Goal: Communication & Community: Answer question/provide support

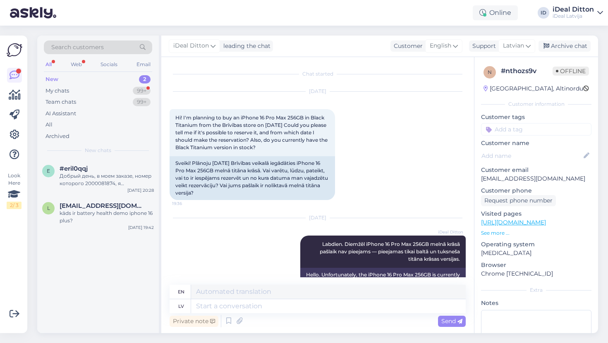
scroll to position [123, 0]
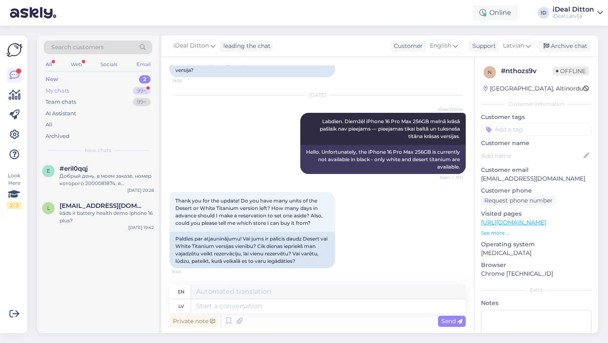
click at [56, 90] on div "My chats" at bounding box center [57, 91] width 24 height 8
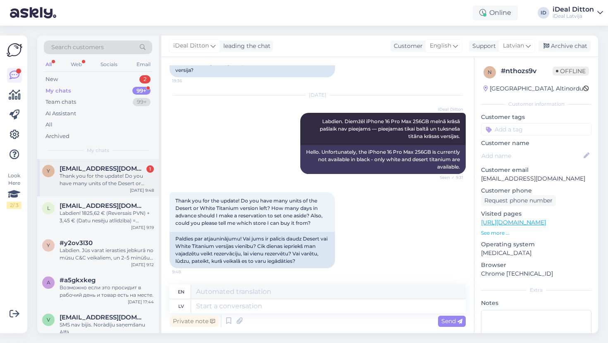
click at [96, 180] on div "Thank you for the update! Do you have many units of the Desert or White Titaniu…" at bounding box center [107, 179] width 94 height 15
click at [230, 304] on textarea at bounding box center [328, 306] width 274 height 14
type textarea "[PERSON_NAME]"
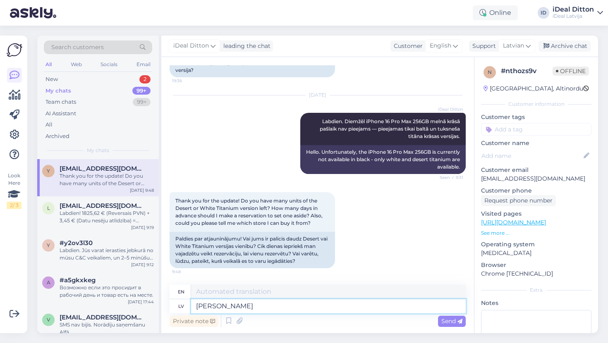
type textarea "J"
type textarea "Es v"
type textarea "I"
type textarea "Es varu"
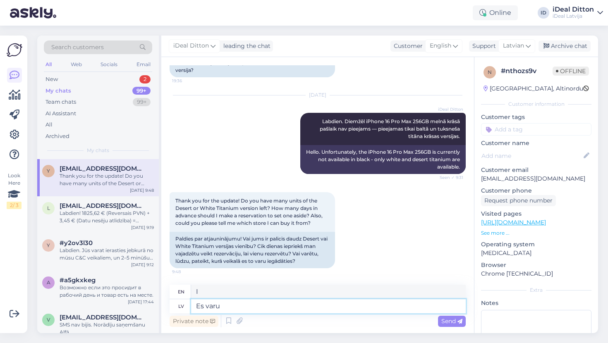
type textarea "I can"
type textarea "Es varu Jums"
type textarea "I can help you."
type textarea "Es varu Jums tagap rezervet"
type textarea "I can reserve it for you now."
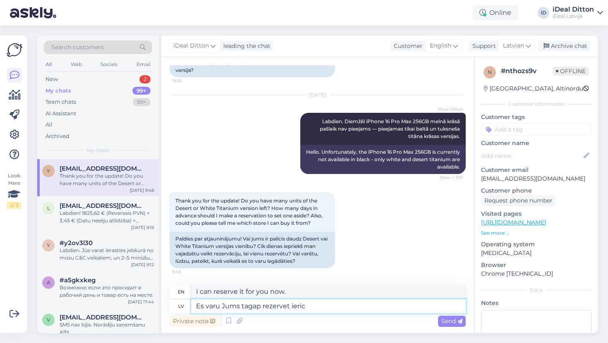
type textarea "Es varu Jums tagap rezervet ierici"
type textarea "I can reserve the device for you now."
type textarea "Es varu Jums tagap rezervet ierici, ma"
type textarea "I can reserve a device for you now,"
type textarea "Es varu Jums tagap rezervet ierici, man b"
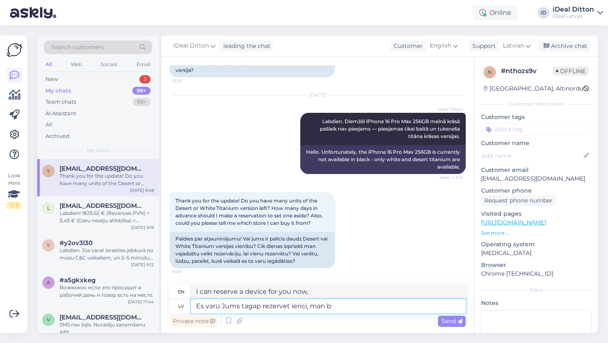
type textarea "I can reserve a device for you now, I have"
type textarea "Es varu Jums tagap rezervet ierici, man bus v"
type textarea "I can reserve the device for you now, I will have"
type textarea "Es varu Jums tagap rezervet ierici, man bus vajadziga"
type textarea "I can reserve the device for you now, I'll need it."
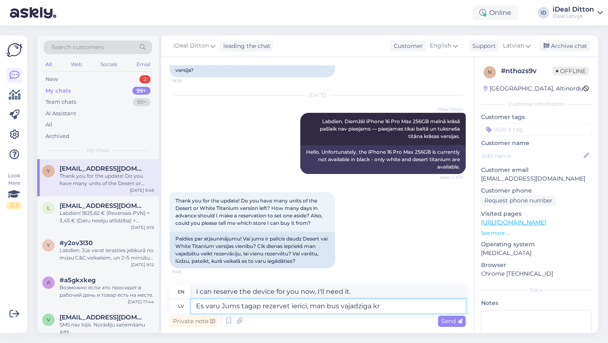
type textarea "Es varu Jums tagap rezervet ierici, man bus vajadziga krā"
type textarea "I can reserve the device for you now, I'll need some money."
type textarea "Es varu Jums tagap rezervet ierici, man bus vajadziga krāsa"
type textarea "I can reserve the device for you now, I'll need some paint."
type textarea "Es varu Jums tagap rezervet ierici, man bus vajadziga krāsa un"
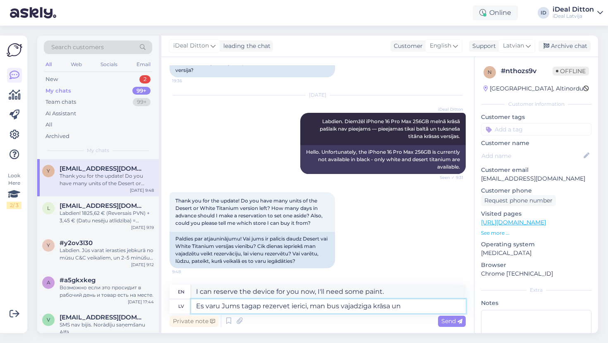
type textarea "I can reserve the device for you now, I will need the color and"
type textarea "Es varu Jums tagap rezervet ierici, man bus vajadziga krāsa un Jūsu"
type textarea "I can reserve the device for you now, I will need the color and J"
type textarea "Es varu Jums tagap rezervet ierici, man bus vajadziga krāsa un Jūsu"
type textarea "I can reserve the device for you now, I will need the color and your"
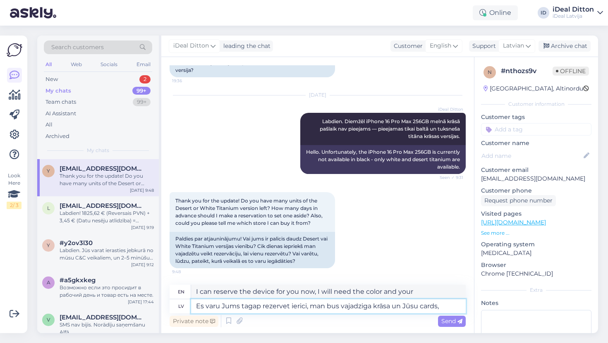
type textarea "Es varu Jums tagap rezervet ierici, man bus vajadziga krāsa un Jūsu cards,"
type textarea "I can reserve the device for you now, I will need the color and your card,"
type textarea "Es varu Jums tagap rezervet ierici, man bus vajadziga krāsa un Jūsu"
type textarea "I can reserve the device for you now, I will need the color and your"
type textarea "Es varu Jums tagap rezervet ierici, man bus vajadziga krāsa un Jūsu vādrs,"
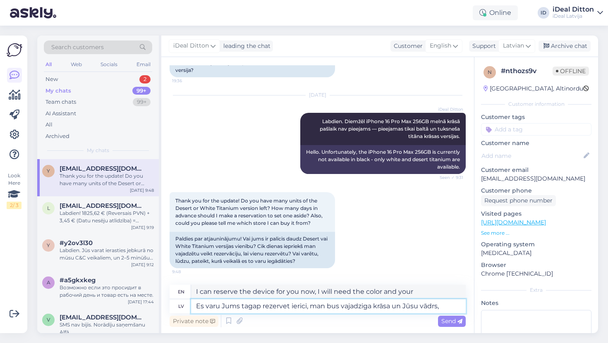
type textarea "I can reserve the device for you now, I'll need some paint and your bucket,"
type textarea "Es varu Jums tagap rezervet ierici, man bus vajadziga krāsa un Jūsu vādrs, uzvā"
type textarea "I can reserve the device for you now, I will need paint and your bucket, please"
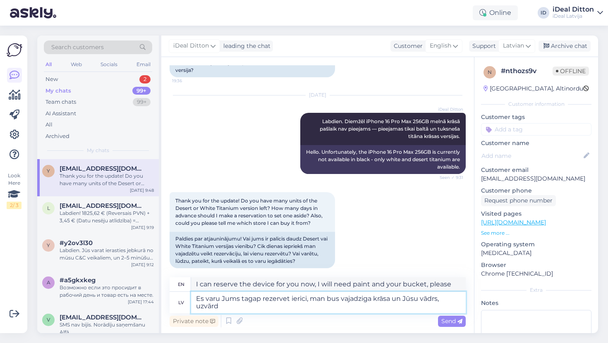
type textarea "Es varu Jums tagap rezervet ierici, man bus vajadziga krāsa un Jūsu vādrs, uzvā…"
type textarea "I can reserve a device for you now, I will need the color and your name and sur…"
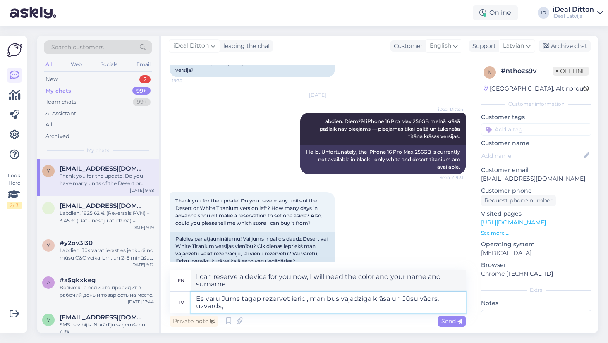
type textarea "Es varu Jums tagap rezervet ierici, man bus vajadziga krāsa un Jūsu vādrs, uzvā…"
type textarea "I can reserve a device for you now, I will need the color and your name, surnam…"
type textarea "Es varu Jums tagap rezervet ierici, man bus vajadziga krāsa un Jūsu vādrs, uzvā…"
type textarea "I can reserve a device for you now, I will need the color and your name, surnam…"
type textarea "Es varu Jums tagap rezervet ierici, man bus vajadziga krāsa un Jūsu vādrs, uzvā…"
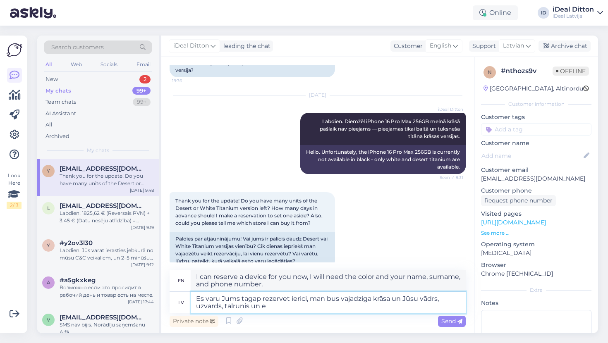
type textarea "I can reserve a device for you now, I will need the color and your name, surnam…"
type textarea "Es varu Jums tagap rezervet ierici, man bus vajadziga krāsa un Jūsu vādrs, uzvā…"
type textarea "I can reserve a device for you now, I will need the color and your name, surnam…"
drag, startPoint x: 292, startPoint y: 308, endPoint x: 184, endPoint y: 298, distance: 108.7
click at [184, 298] on div "lv Es varu Jums tagap rezervet ierici, man bus vajadziga krāsa un Jūsu vādrs, u…" at bounding box center [317, 302] width 296 height 21
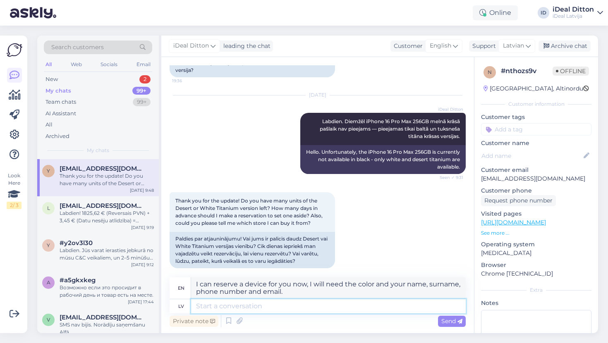
paste textarea "Es tagad varu Jums rezervēt ierīci. Man būs nepieciešama krāsa, kā arī Jūsu vār…"
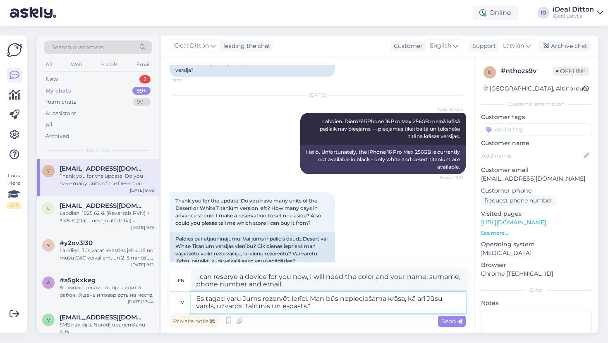
type textarea "Es tagad varu Jums rezervēt ierīci. Man būs nepieciešama krāsa, kā arī Jūsu vār…"
type textarea "I can reserve the device for you now. I will need the color, as well as your na…"
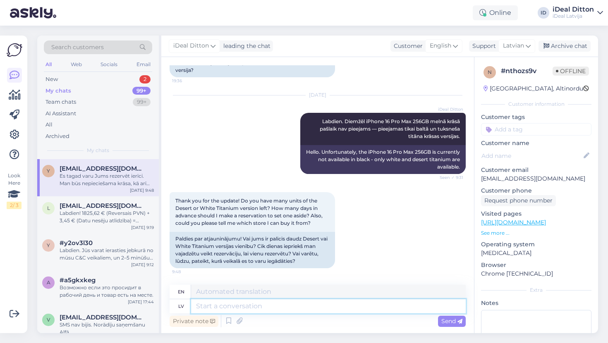
scroll to position [187, 0]
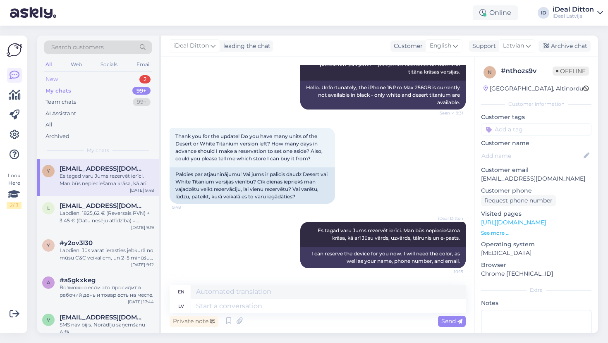
click at [62, 78] on div "New 2" at bounding box center [98, 80] width 108 height 12
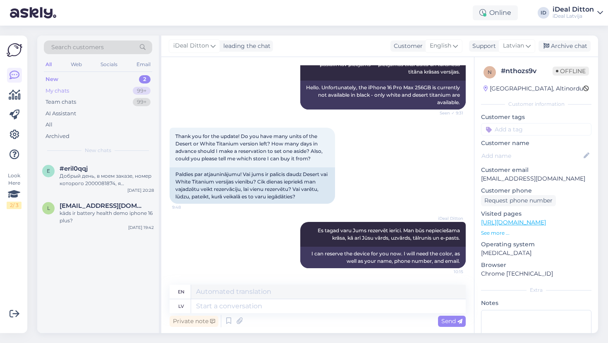
click at [58, 93] on div "My chats" at bounding box center [57, 91] width 24 height 8
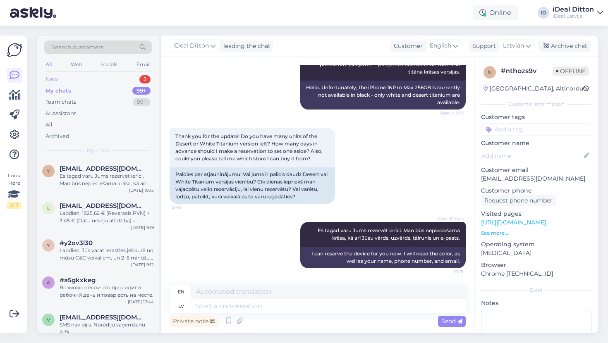
click at [53, 77] on div "New" at bounding box center [51, 79] width 12 height 8
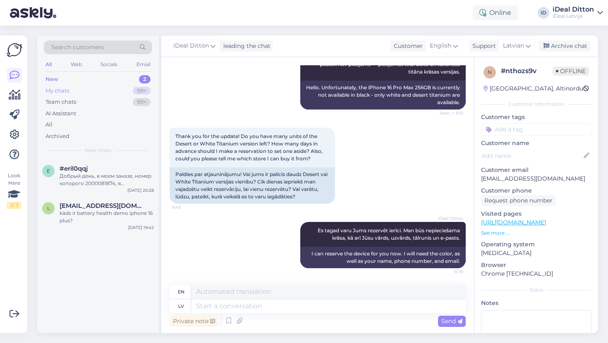
click at [62, 90] on div "My chats" at bounding box center [57, 91] width 24 height 8
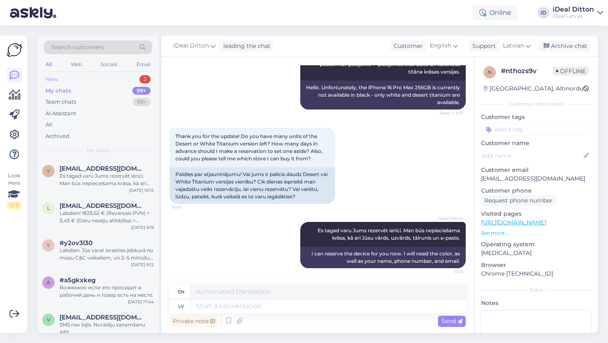
click at [64, 80] on div "New 2" at bounding box center [98, 80] width 108 height 12
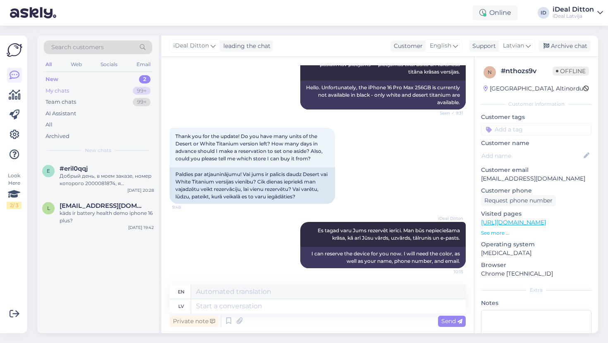
click at [64, 90] on div "My chats" at bounding box center [57, 91] width 24 height 8
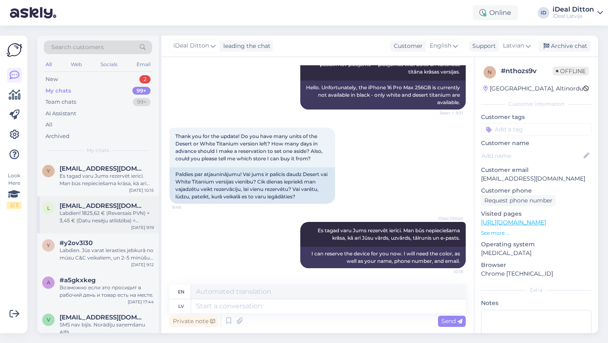
click at [90, 205] on span "[EMAIL_ADDRESS][DOMAIN_NAME]" at bounding box center [103, 205] width 86 height 7
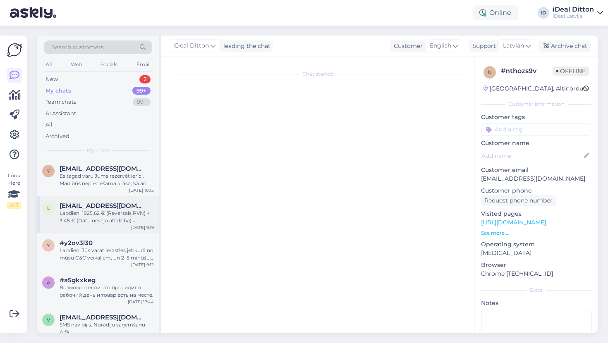
scroll to position [0, 0]
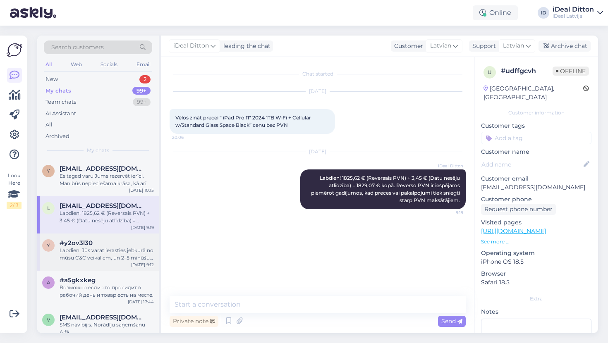
click at [88, 253] on div "Labdien. Jūs varat ierasties jebkurā no mūsu C&C veikaliem, un 2–5 minūšu laikā…" at bounding box center [107, 254] width 94 height 15
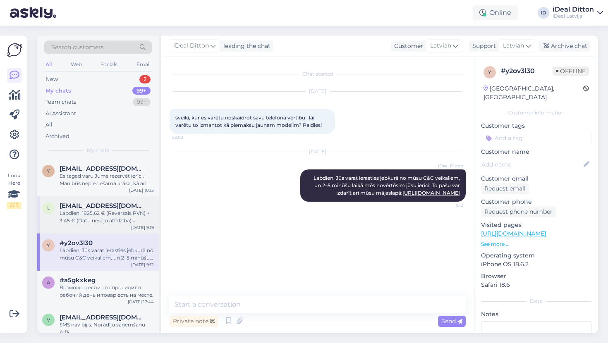
click at [97, 214] on div "Labdien! 1825,62 € (Reversais PVN) + 3,45 € (Datu nesēju atlīdzība) = 1829,07 €…" at bounding box center [107, 217] width 94 height 15
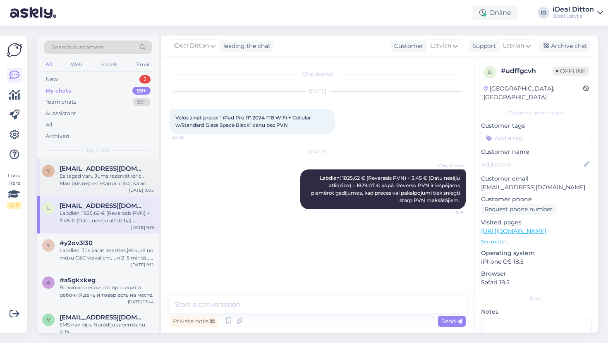
click at [103, 165] on span "[EMAIL_ADDRESS][DOMAIN_NAME]" at bounding box center [103, 168] width 86 height 7
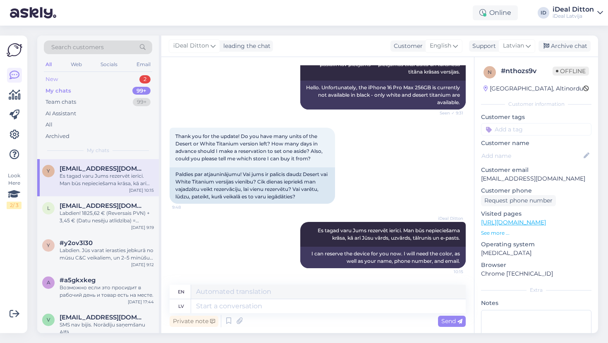
click at [57, 79] on div "New" at bounding box center [51, 79] width 12 height 8
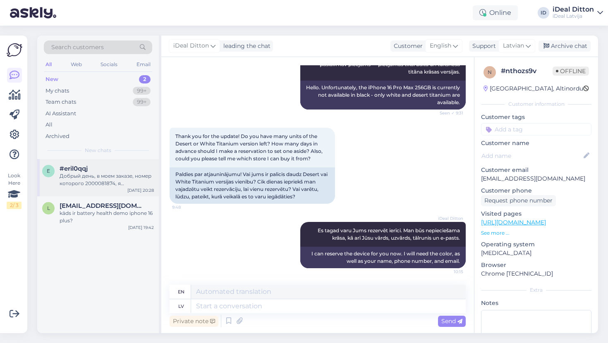
click at [93, 180] on div "Добрый день, в моем заказе, номер которого 2000081874, я неправильно указал мой…" at bounding box center [107, 179] width 94 height 15
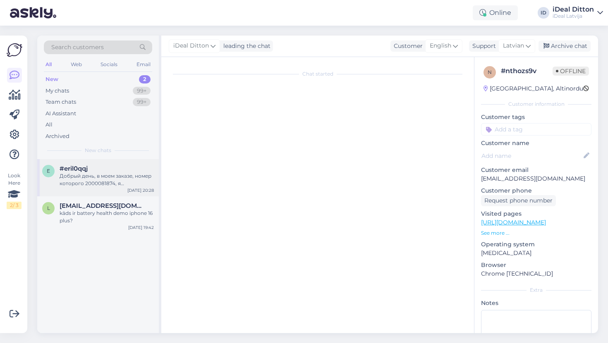
scroll to position [0, 0]
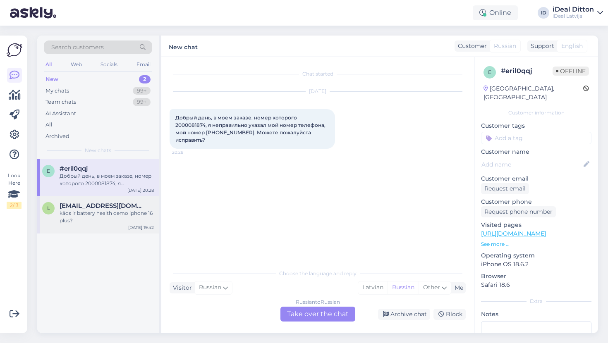
click at [95, 210] on div "kāds ir battery health demo iphone 16 plus?" at bounding box center [107, 217] width 94 height 15
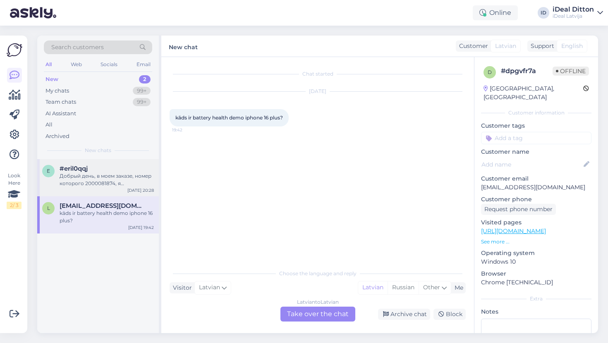
click at [102, 174] on div "Добрый день, в моем заказе, номер которого 2000081874, я неправильно указал мой…" at bounding box center [107, 179] width 94 height 15
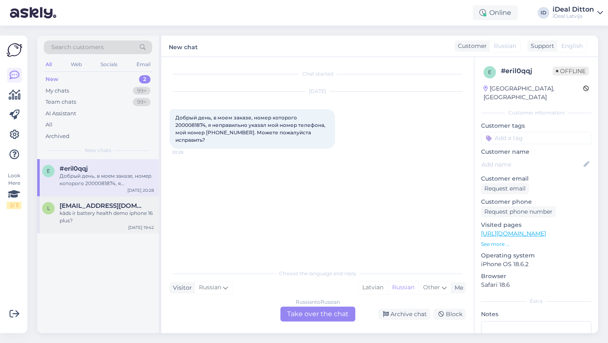
click at [95, 212] on div "kāds ir battery health demo iphone 16 plus?" at bounding box center [107, 217] width 94 height 15
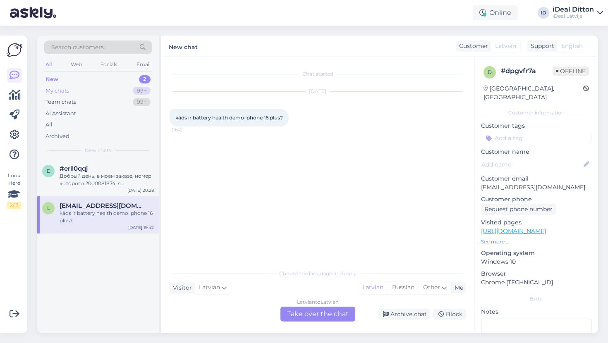
click at [55, 90] on div "My chats" at bounding box center [57, 91] width 24 height 8
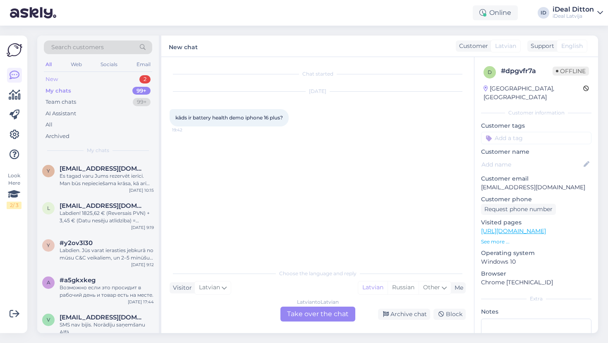
click at [50, 80] on div "New" at bounding box center [51, 79] width 12 height 8
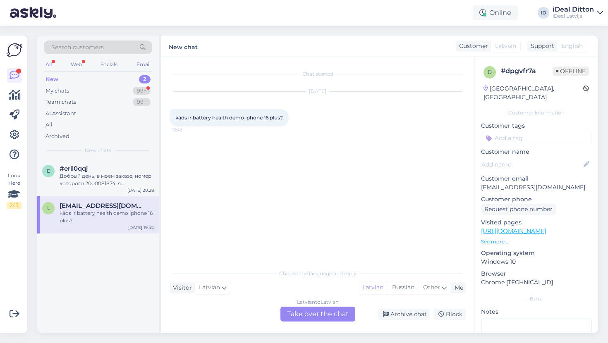
click at [69, 83] on div "New 2" at bounding box center [98, 80] width 108 height 12
click at [71, 91] on div "My chats 99+" at bounding box center [98, 91] width 108 height 12
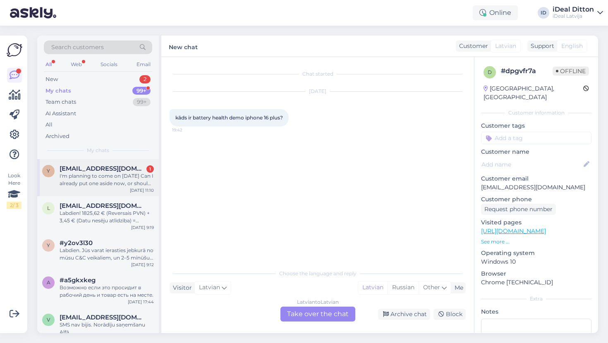
click at [100, 179] on div "I'm planning to come on [DATE] Can I already put one aside now, or should I do …" at bounding box center [107, 179] width 94 height 15
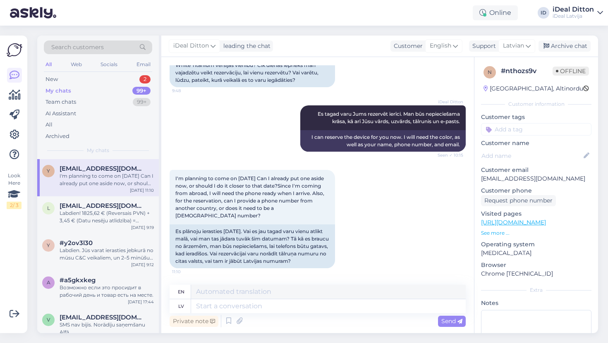
scroll to position [311, 0]
click at [217, 305] on textarea at bounding box center [328, 306] width 274 height 14
paste textarea "Jā, mēs varam Jums atlikt ierīci līdz vajadzīgajam datumam – nepieciešams izvēl…"
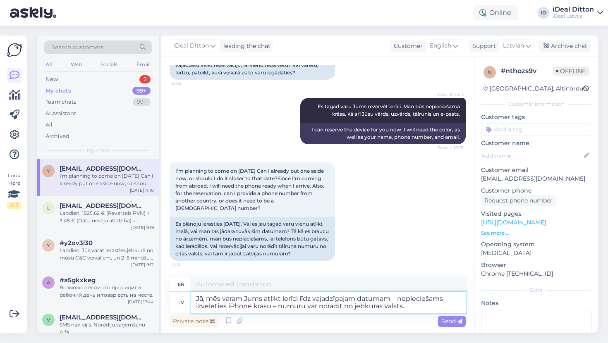
type textarea "Jā, mēs varam Jums atlikt ierīci līdz vajadzīgajam datumam – nepieciešams izvēl…"
type textarea "Yes, we can postpone your device until the desired date - you need to choose th…"
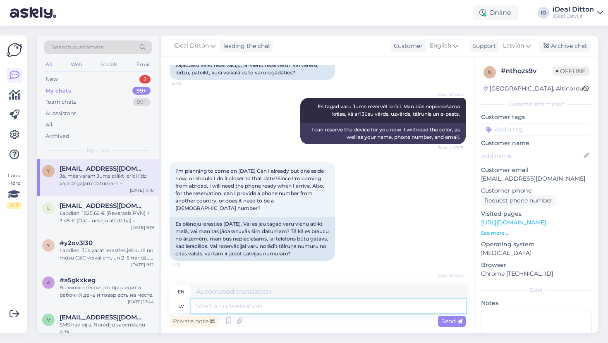
scroll to position [391, 0]
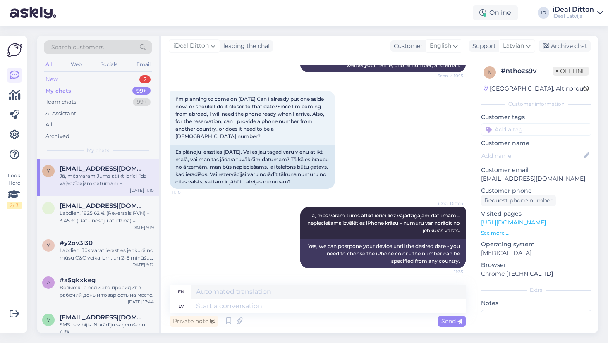
click at [67, 79] on div "New 2" at bounding box center [98, 80] width 108 height 12
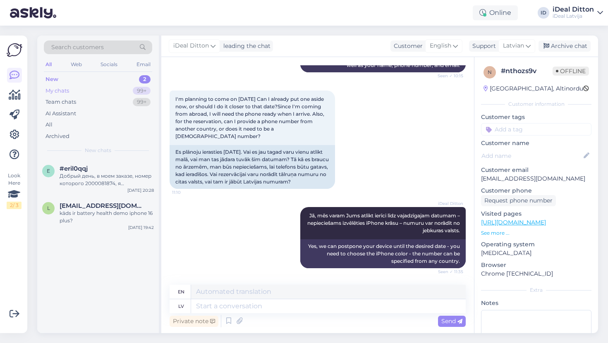
click at [60, 91] on div "My chats" at bounding box center [57, 91] width 24 height 8
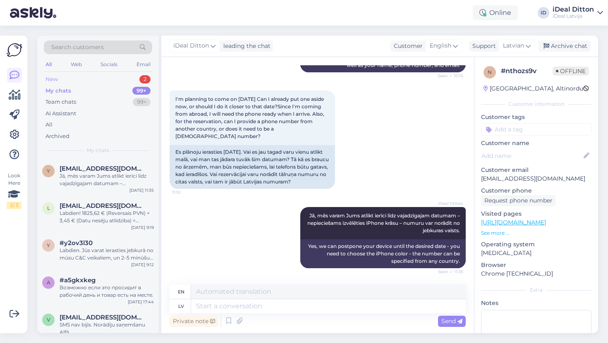
click at [56, 81] on div "New" at bounding box center [51, 79] width 12 height 8
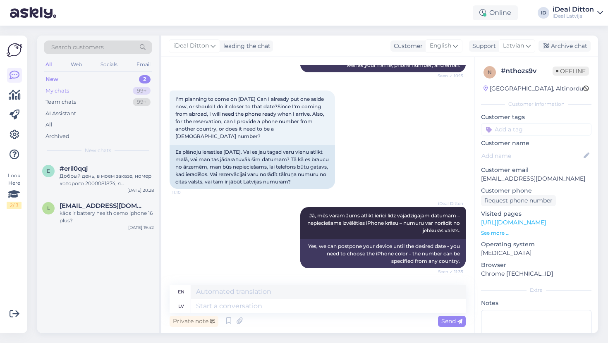
click at [60, 88] on div "My chats" at bounding box center [57, 91] width 24 height 8
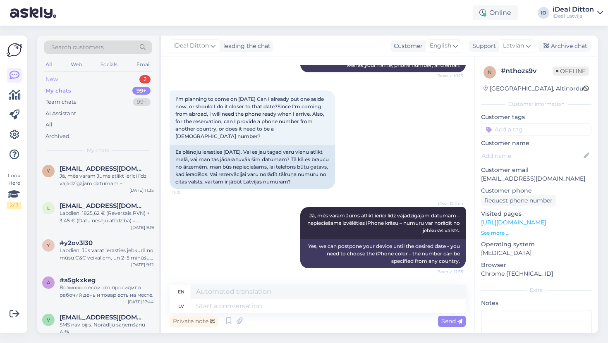
click at [60, 81] on div "New 2" at bounding box center [98, 80] width 108 height 12
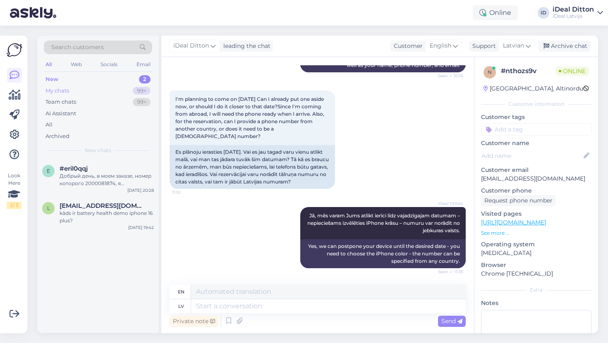
click at [60, 88] on div "My chats" at bounding box center [57, 91] width 24 height 8
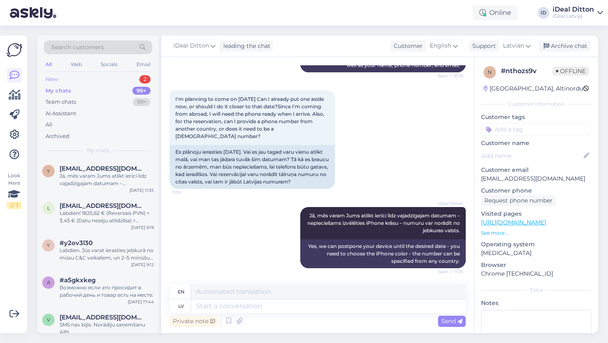
click at [55, 79] on div "New" at bounding box center [51, 79] width 12 height 8
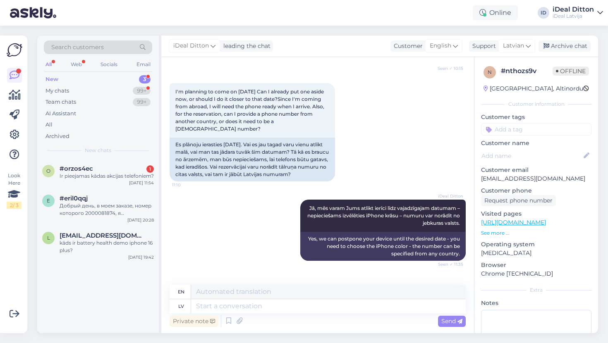
scroll to position [534, 0]
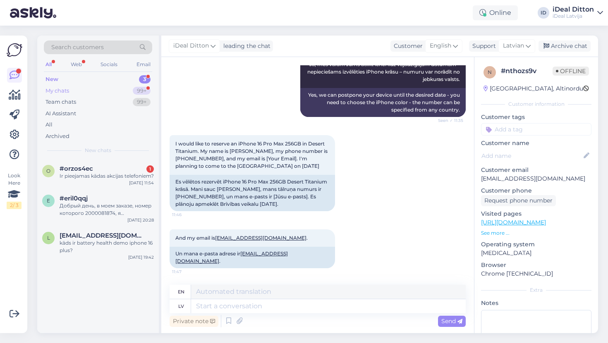
click at [90, 93] on div "My chats 99+" at bounding box center [98, 91] width 108 height 12
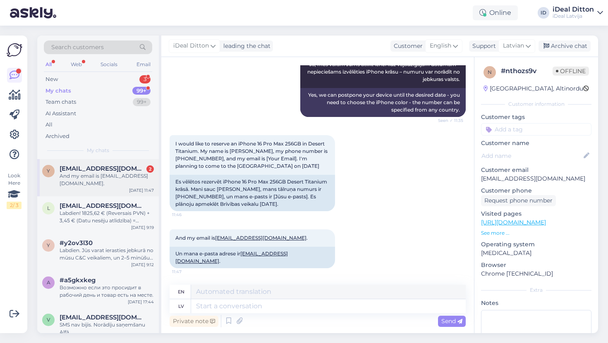
click at [91, 176] on div "And my email is [EMAIL_ADDRESS][DOMAIN_NAME]." at bounding box center [107, 179] width 94 height 15
drag, startPoint x: 219, startPoint y: 196, endPoint x: 234, endPoint y: 195, distance: 15.7
click at [234, 195] on div "Es vēlētos rezervēt iPhone 16 Pro Max 256GB Desert Titanium krāsā. Mani sauc [P…" at bounding box center [251, 193] width 165 height 36
copy div "Jusufs"
drag, startPoint x: 236, startPoint y: 195, endPoint x: 251, endPoint y: 196, distance: 15.4
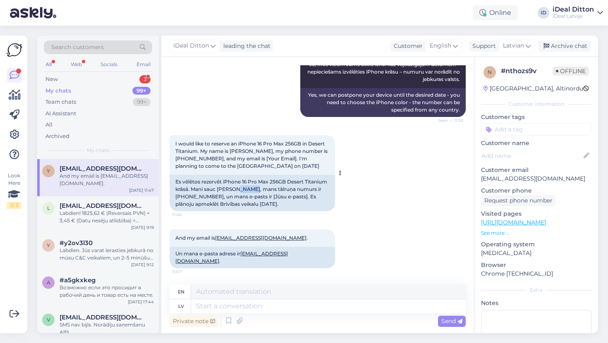
click at [251, 196] on div "Es vēlētos rezervēt iPhone 16 Pro Max 256GB Desert Titanium krāsā. Mani sauc [P…" at bounding box center [251, 193] width 165 height 36
copy div "Ozkaja"
drag, startPoint x: 316, startPoint y: 196, endPoint x: 207, endPoint y: 203, distance: 109.8
click at [207, 203] on div "Es vēlētos rezervēt iPhone 16 Pro Max 256GB Desert Titanium krāsā. Mani sauc [P…" at bounding box center [251, 193] width 165 height 36
copy div "[PHONE_NUMBER]"
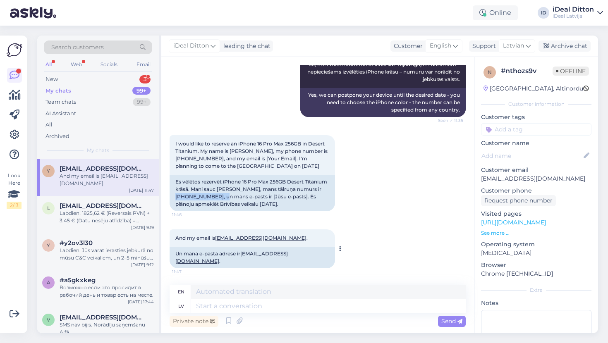
drag, startPoint x: 242, startPoint y: 262, endPoint x: 313, endPoint y: 266, distance: 70.8
click at [313, 266] on div "Un mana e-pasta adrese ir [EMAIL_ADDRESS][DOMAIN_NAME] ." at bounding box center [251, 257] width 165 height 21
copy div "[EMAIL_ADDRESS][DOMAIN_NAME] ."
click at [238, 324] on icon at bounding box center [240, 321] width 12 height 12
click at [238, 322] on icon at bounding box center [240, 321] width 12 height 12
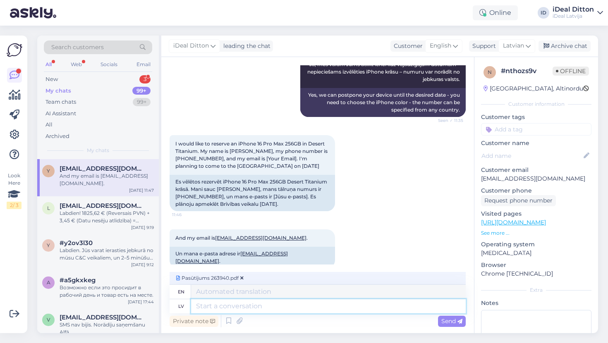
click at [262, 308] on textarea at bounding box center [328, 306] width 274 height 14
paste textarea "Jūsu pasūtījums ir rezervēts – ja kaut kas mainās, lūdzam sazināties ar mums."
type textarea "Jūsu pasūtījums ir rezervēts – ja kaut kas mainās, lūdzam sazināties ar mums."
type textarea "Your order has been reserved - if anything changes, please contact us."
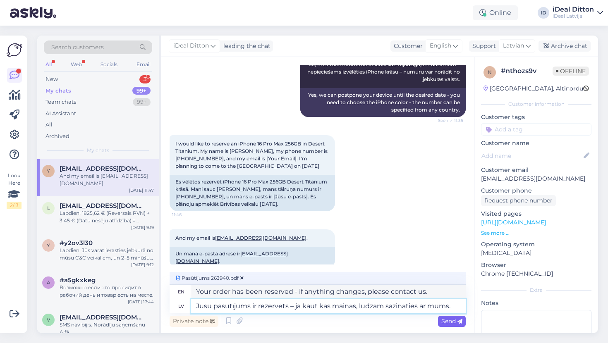
type textarea "Jūsu pasūtījums ir rezervēts – ja kaut kas mainās, lūdzam sazināties ar mums."
click at [445, 323] on span "Send" at bounding box center [451, 320] width 21 height 7
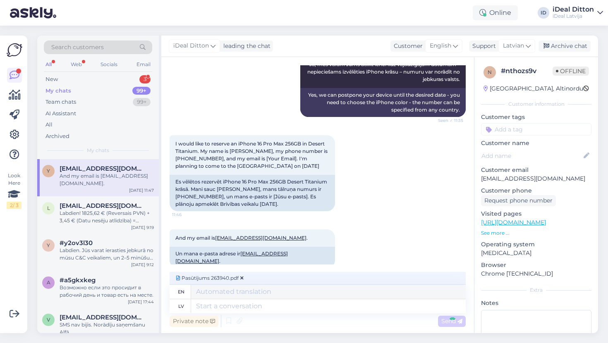
scroll to position [635, 0]
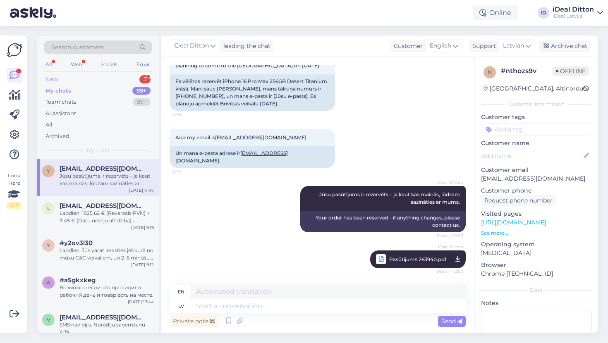
click at [50, 79] on div "New" at bounding box center [51, 79] width 12 height 8
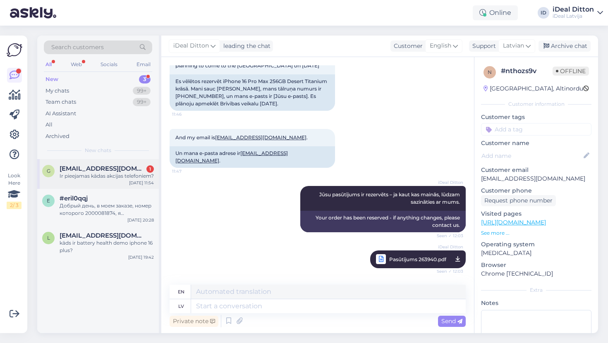
click at [109, 180] on div "Ir pieejamas kādas akcijas telefoniem?" at bounding box center [107, 175] width 94 height 7
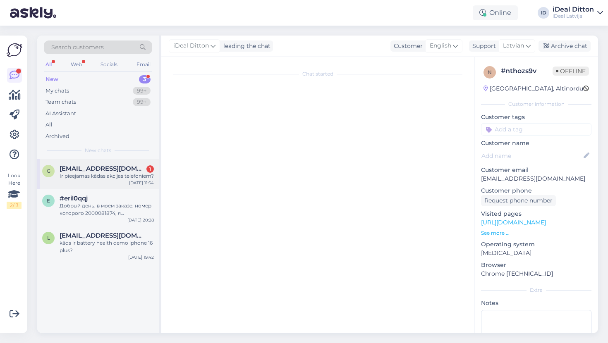
scroll to position [0, 0]
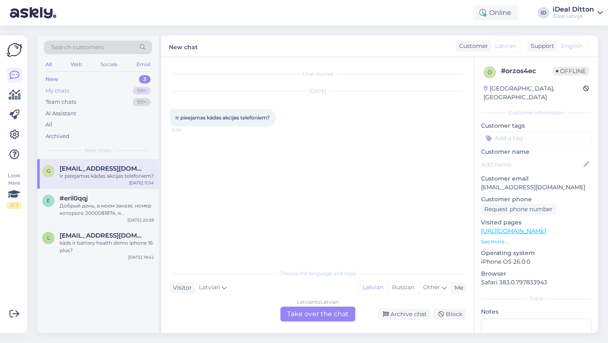
click at [61, 91] on div "My chats" at bounding box center [57, 91] width 24 height 8
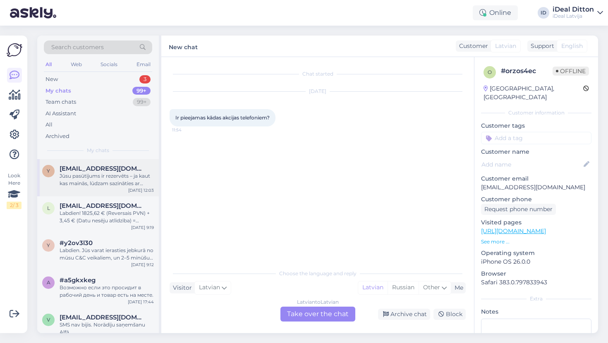
click at [109, 181] on div "Jūsu pasūtījums ir rezervēts – ja kaut kas mainās, lūdzam sazināties ar mums." at bounding box center [107, 179] width 94 height 15
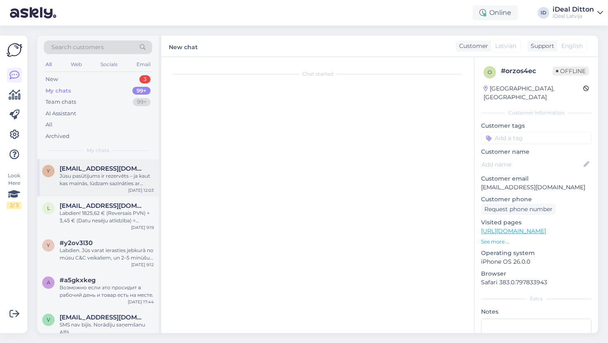
scroll to position [635, 0]
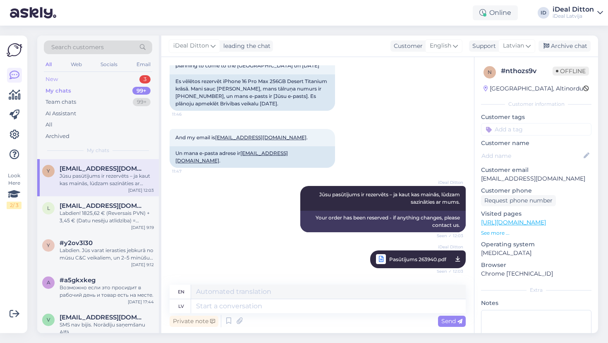
click at [53, 77] on div "New" at bounding box center [51, 79] width 12 height 8
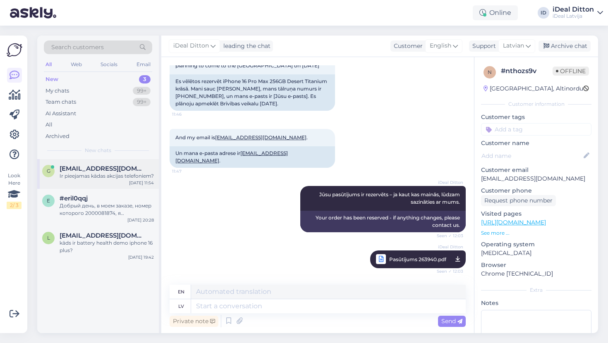
click at [88, 179] on div "Ir pieejamas kādas akcijas telefoniem?" at bounding box center [107, 175] width 94 height 7
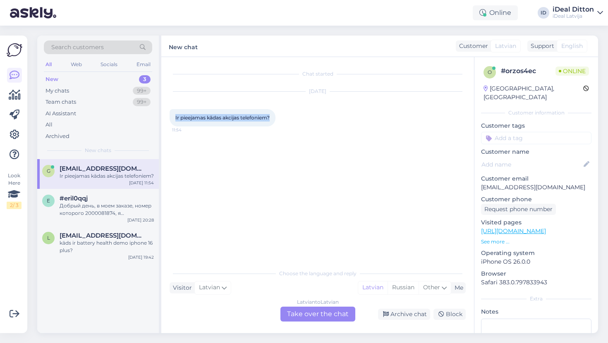
drag, startPoint x: 272, startPoint y: 119, endPoint x: 173, endPoint y: 116, distance: 99.6
click at [173, 116] on div "Ir pieejamas kādas akcijas telefoniem? 11:54" at bounding box center [222, 117] width 106 height 17
copy span "Ir pieejamas kādas akcijas telefoniem?"
click at [305, 316] on div "Latvian to Latvian Take over the chat" at bounding box center [317, 314] width 75 height 15
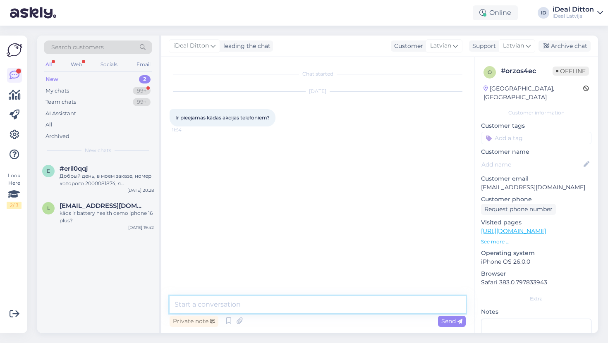
click at [276, 305] on textarea at bounding box center [317, 304] width 296 height 17
type textarea "Д"
paste textarea "Jā, visas aktuālās akcijas un izdevīgie piedāvājumi ir pieejami mūsu mājaslapā.…"
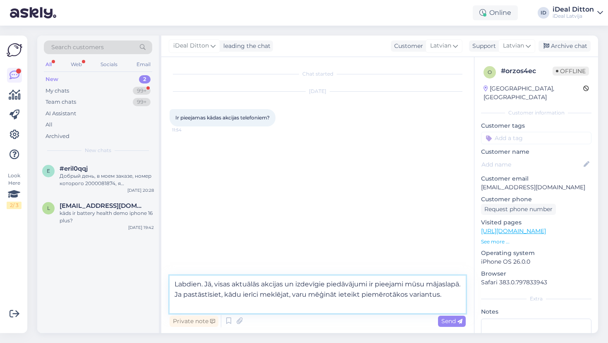
click at [212, 295] on textarea "Labdien. Jā, visas aktuālās akcijas un izdevīgie piedāvājumi ir pieejami mūsu m…" at bounding box center [317, 295] width 296 height 38
paste textarea "[URL][DOMAIN_NAME]"
type textarea "Labdien. Jā, visas aktuālās akcijas un izdevīgie piedāvājumi ir pieejami mūsu m…"
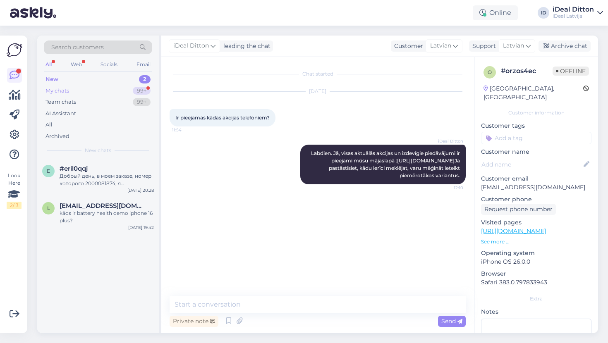
click at [61, 91] on div "My chats" at bounding box center [57, 91] width 24 height 8
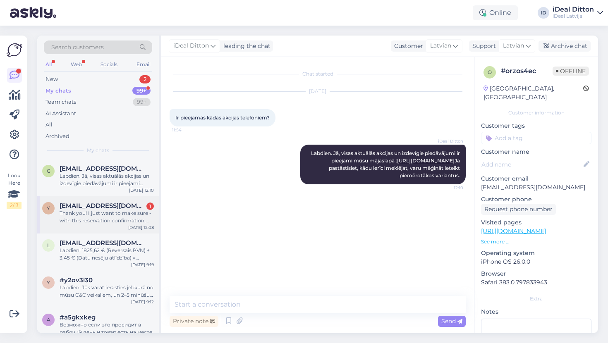
click at [103, 205] on span "[EMAIL_ADDRESS][DOMAIN_NAME]" at bounding box center [103, 205] width 86 height 7
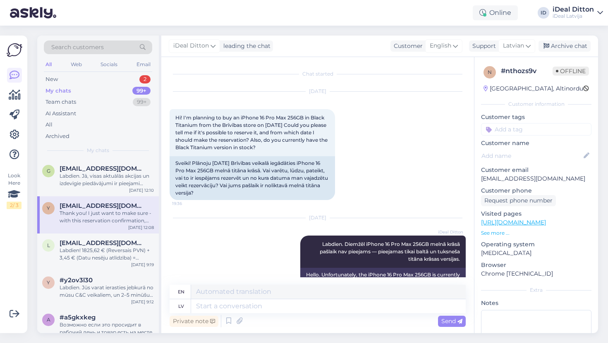
scroll to position [729, 0]
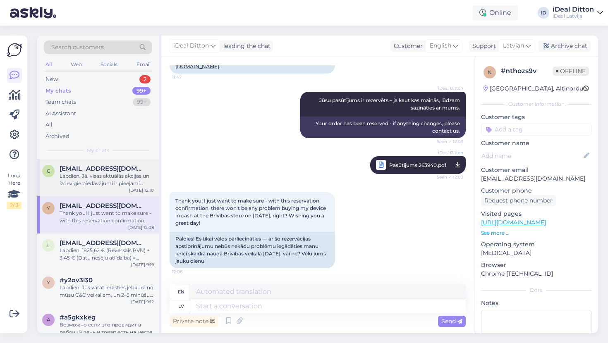
click at [100, 188] on div "g [EMAIL_ADDRESS][DOMAIN_NAME] Labdien. Jā, visas aktuālās akcijas un izdevīgie…" at bounding box center [98, 177] width 122 height 37
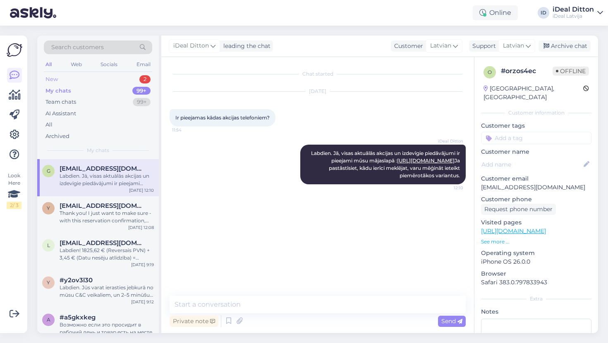
click at [68, 79] on div "New 2" at bounding box center [98, 80] width 108 height 12
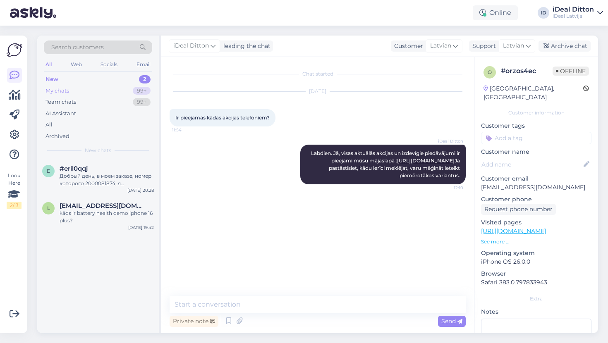
click at [60, 88] on div "My chats" at bounding box center [57, 91] width 24 height 8
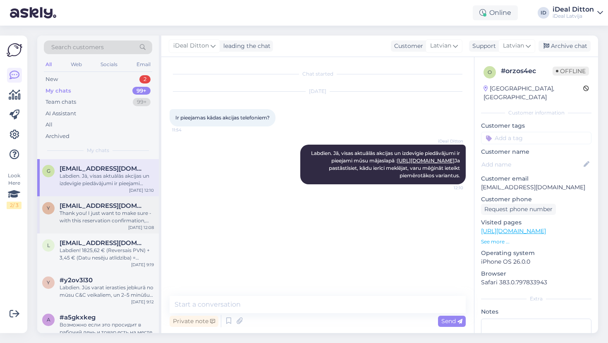
click at [105, 215] on div "Thank you! I just want to make sure - with this reservation confirmation, there…" at bounding box center [107, 217] width 94 height 15
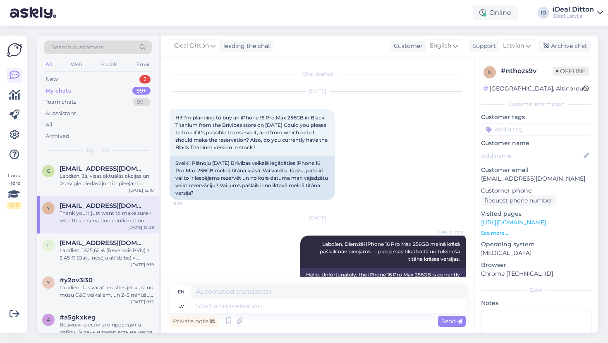
scroll to position [729, 0]
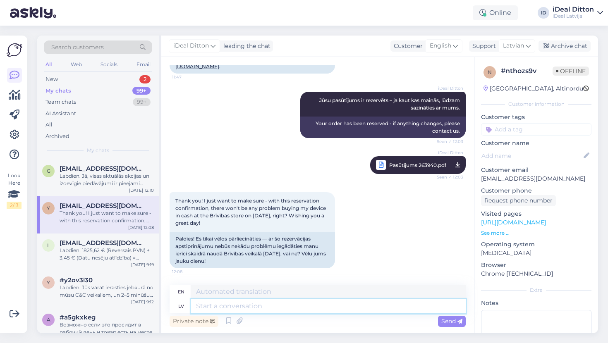
click at [220, 308] on textarea at bounding box center [328, 306] width 274 height 14
paste textarea "Jā – Jūs varat apmaksāt savu pasūtījumu uz vietas skaidrā naudā saņemšanas brīd…"
type textarea "Jā – Jūs varat apmaksāt savu pasūtījumu uz vietas skaidrā naudā saņemšanas brīd…"
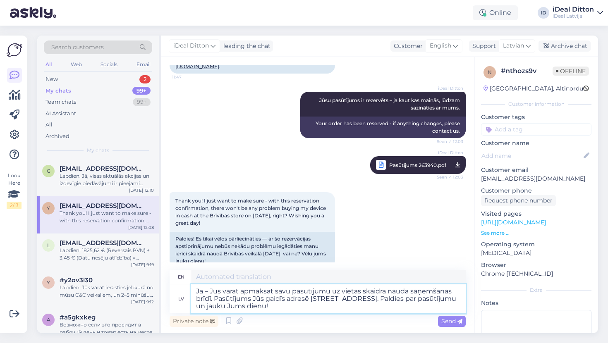
type textarea "Yes – you can pay for your order on the spot in cash upon receipt. Your order w…"
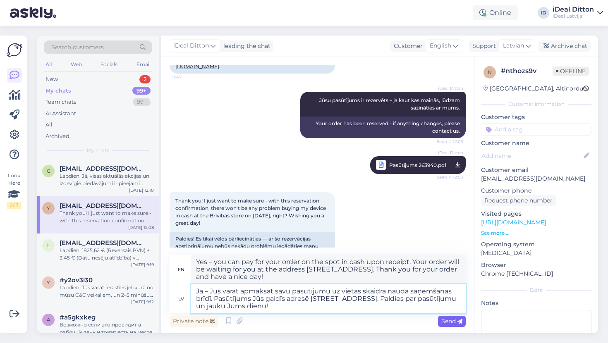
type textarea "Jā – Jūs varat apmaksāt savu pasūtījumu uz vietas skaidrā naudā saņemšanas brīd…"
click at [455, 320] on span "Send" at bounding box center [451, 320] width 21 height 7
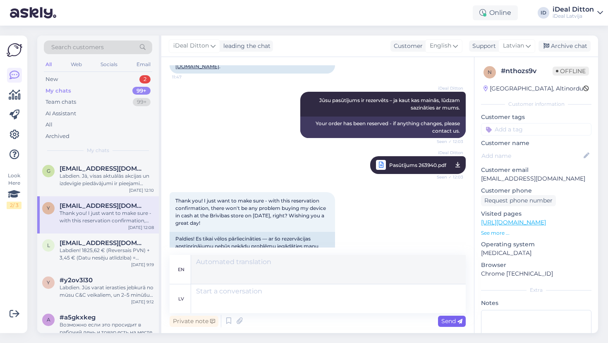
scroll to position [823, 0]
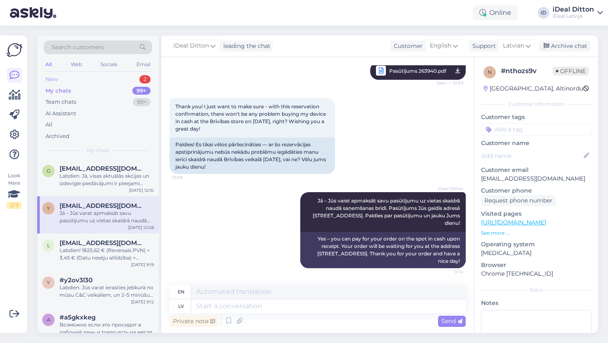
click at [73, 75] on div "New 2" at bounding box center [98, 80] width 108 height 12
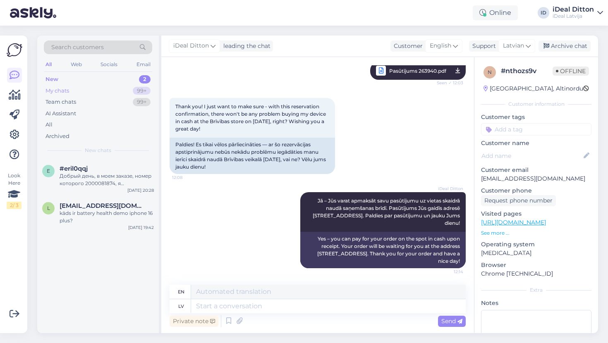
click at [62, 88] on div "My chats" at bounding box center [57, 91] width 24 height 8
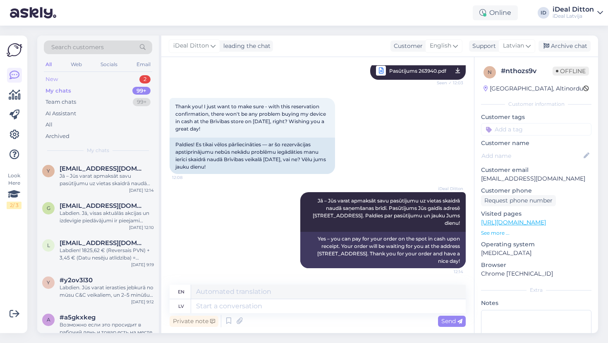
click at [56, 79] on div "New" at bounding box center [51, 79] width 12 height 8
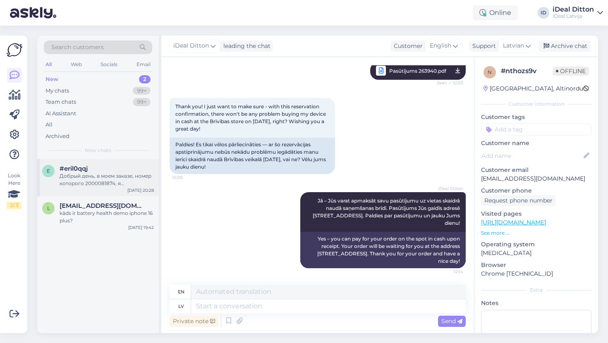
click at [90, 171] on div "#eril0qqj" at bounding box center [107, 168] width 94 height 7
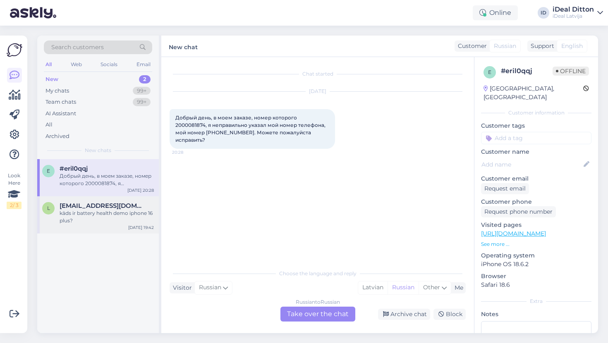
click at [97, 199] on div "l [EMAIL_ADDRESS][DOMAIN_NAME] kāds ir battery health demo iphone 16 plus? [DAT…" at bounding box center [98, 214] width 122 height 37
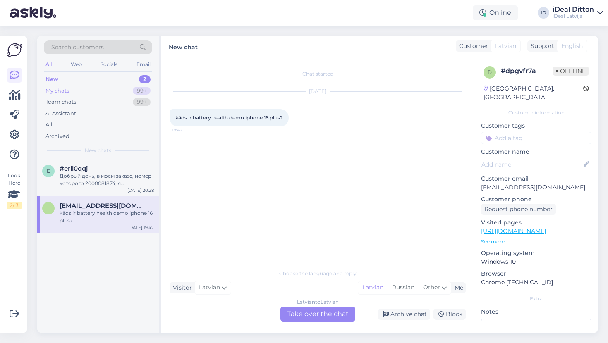
click at [69, 90] on div "My chats" at bounding box center [57, 91] width 24 height 8
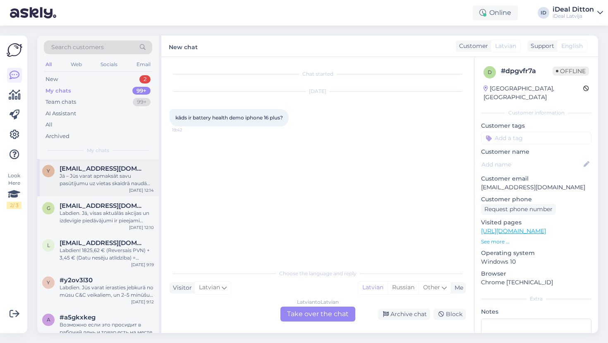
click at [82, 183] on div "Jā – Jūs varat apmaksāt savu pasūtījumu uz vietas skaidrā naudā saņemšanas brīd…" at bounding box center [107, 179] width 94 height 15
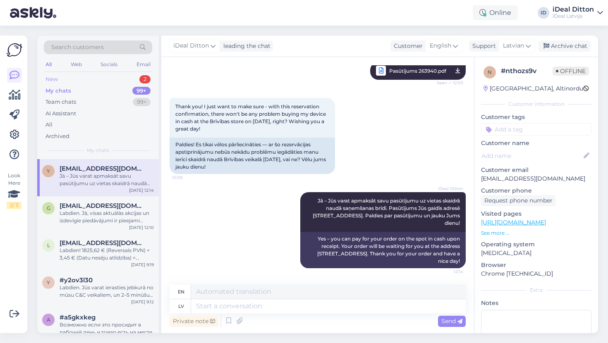
click at [50, 81] on div "New" at bounding box center [51, 79] width 12 height 8
